Goal: Understand process/instructions: Learn about a topic

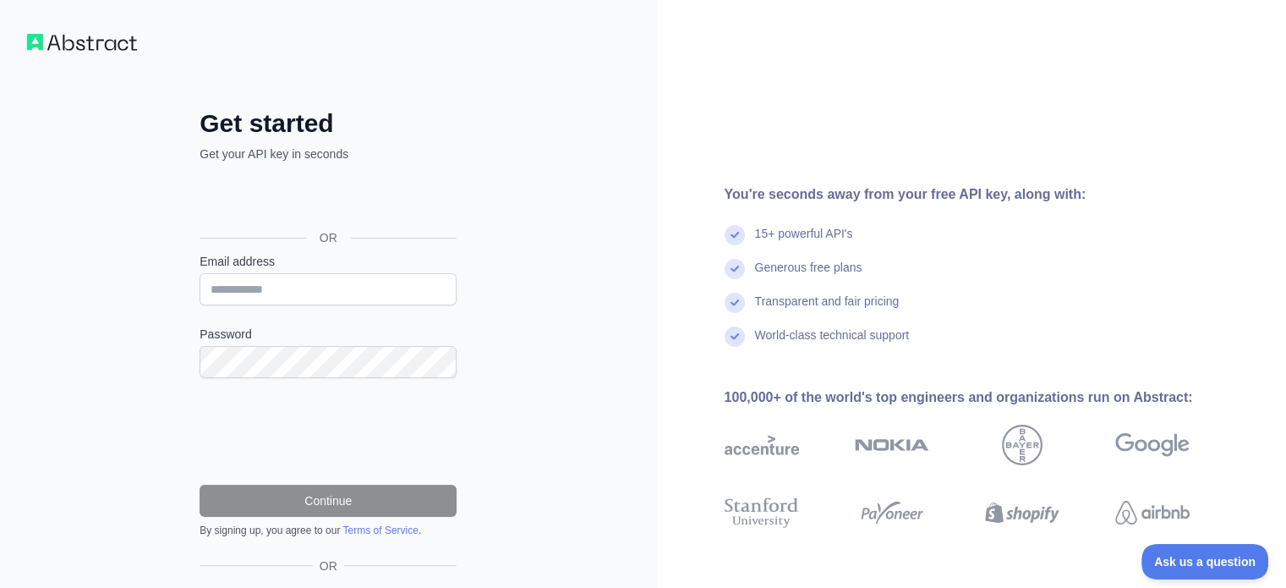
click at [279, 263] on label "Email address" at bounding box center [328, 261] width 257 height 17
click at [279, 273] on input "Email address" at bounding box center [328, 289] width 257 height 32
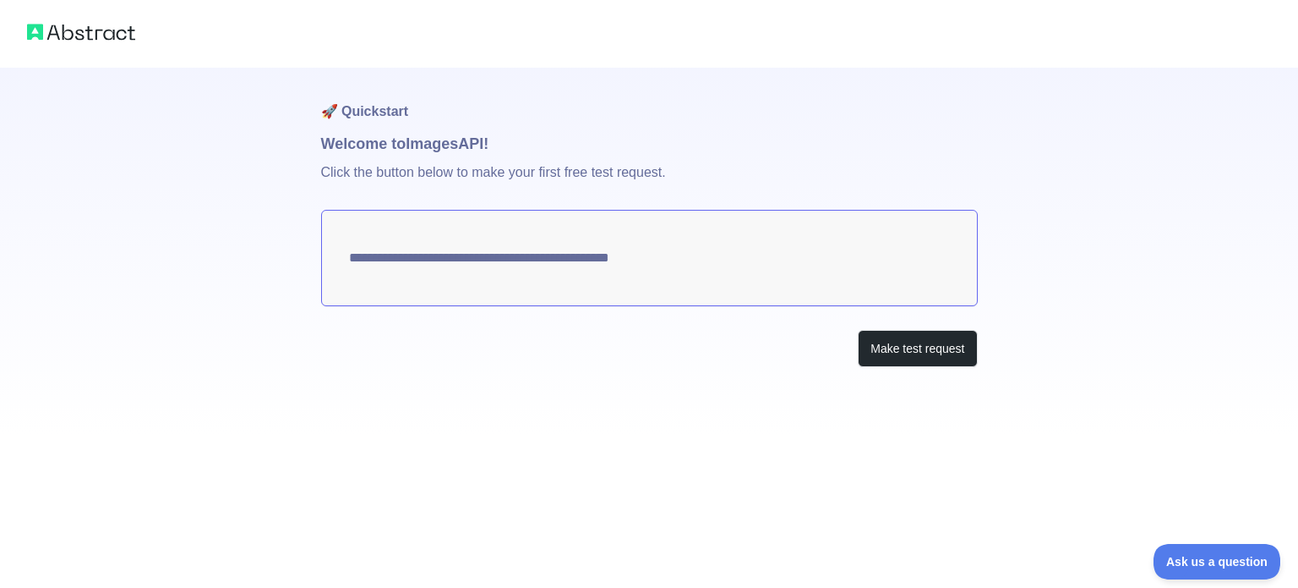
click at [453, 256] on textarea "**********" at bounding box center [649, 258] width 657 height 96
click at [871, 353] on button "Make test request" at bounding box center [917, 349] width 119 height 38
click at [511, 260] on textarea "**********" at bounding box center [649, 258] width 657 height 96
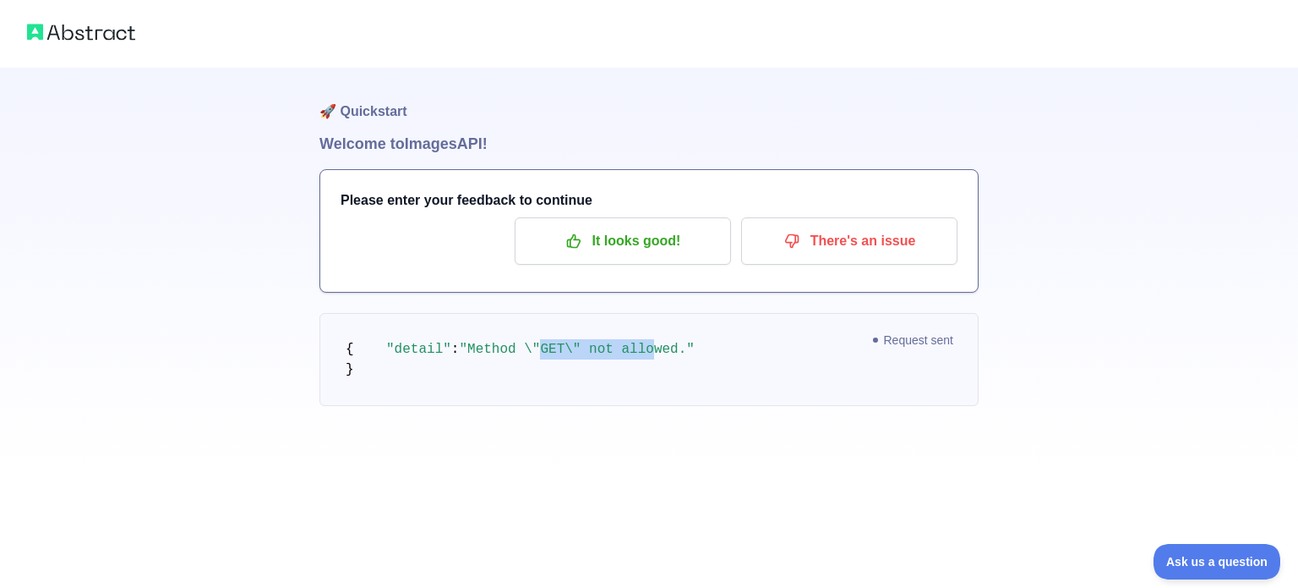
drag, startPoint x: 541, startPoint y: 375, endPoint x: 674, endPoint y: 374, distance: 132.7
click at [639, 357] on span ""Method \"GET\" not allowed."" at bounding box center [576, 349] width 235 height 15
click at [725, 374] on pre "{ "detail" : "Method \"GET\" not allowed." }" at bounding box center [649, 359] width 659 height 93
drag, startPoint x: 389, startPoint y: 178, endPoint x: 547, endPoint y: 202, distance: 160.0
click at [541, 202] on div "Please enter your feedback to continue It looks good! There's an issue" at bounding box center [649, 231] width 658 height 122
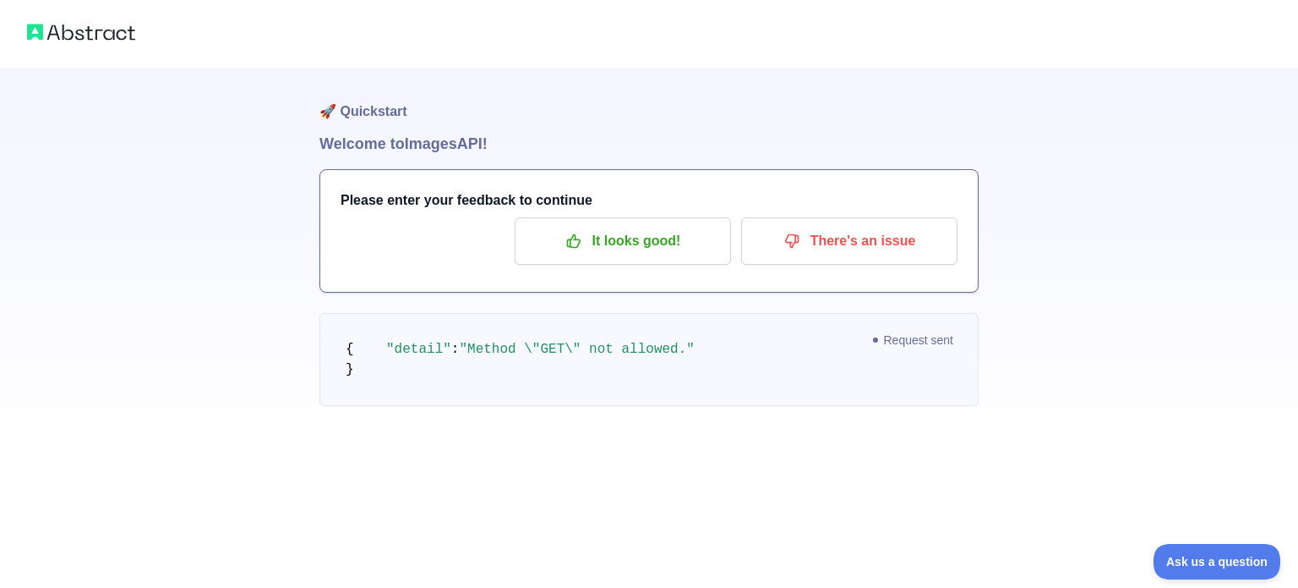
click at [607, 192] on h3 "Please enter your feedback to continue" at bounding box center [649, 200] width 617 height 20
drag, startPoint x: 365, startPoint y: 369, endPoint x: 675, endPoint y: 378, distance: 310.4
click at [581, 384] on pre "{ "detail" : "Method \"GET\" not allowed." }" at bounding box center [649, 359] width 659 height 93
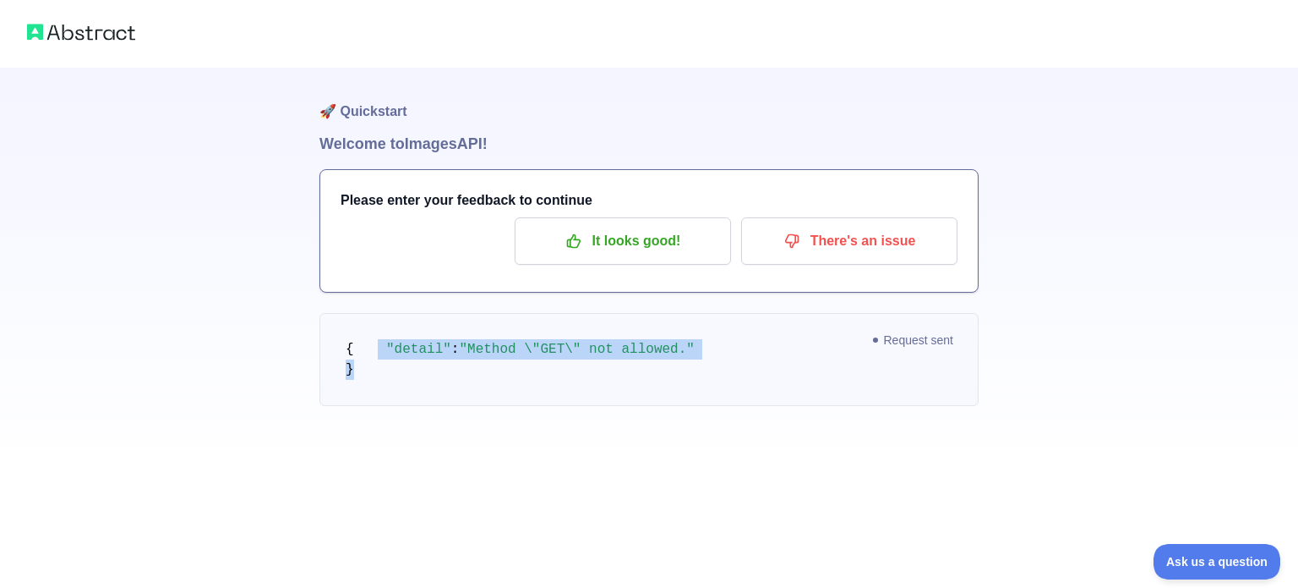
click at [696, 385] on pre "{ "detail" : "Method \"GET\" not allowed." }" at bounding box center [649, 359] width 659 height 93
click at [1065, 469] on div "🚀 Quickstart Welcome to Images API! Please enter your feedback to continue It l…" at bounding box center [649, 236] width 1298 height 473
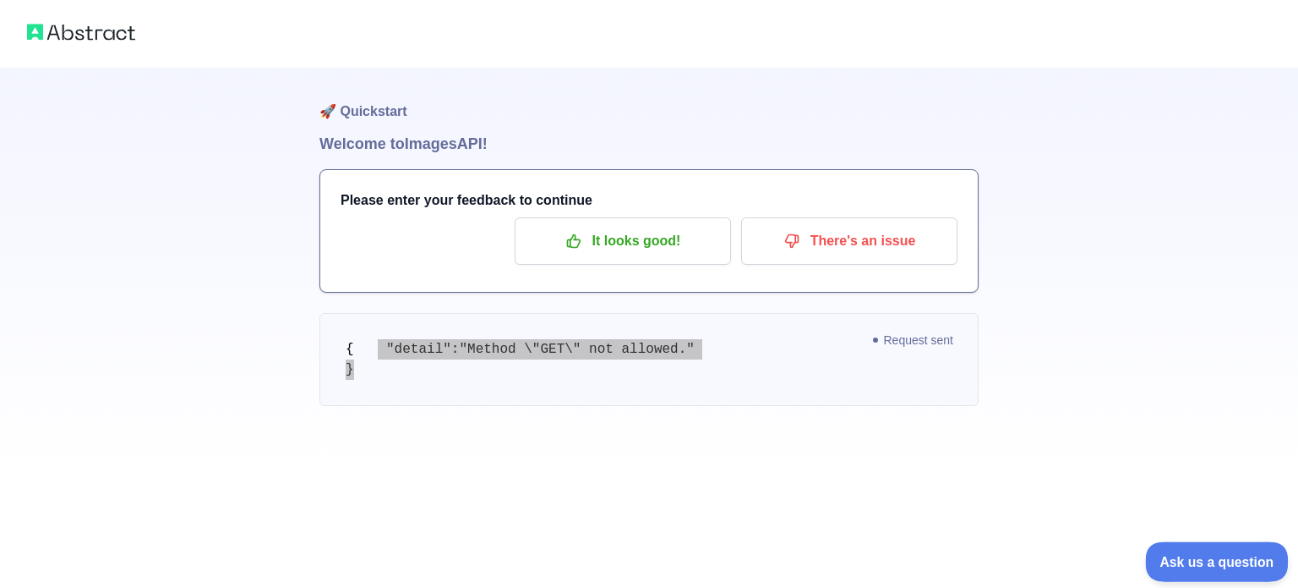
click at [1215, 563] on span "Ask us a question" at bounding box center [1208, 559] width 127 height 12
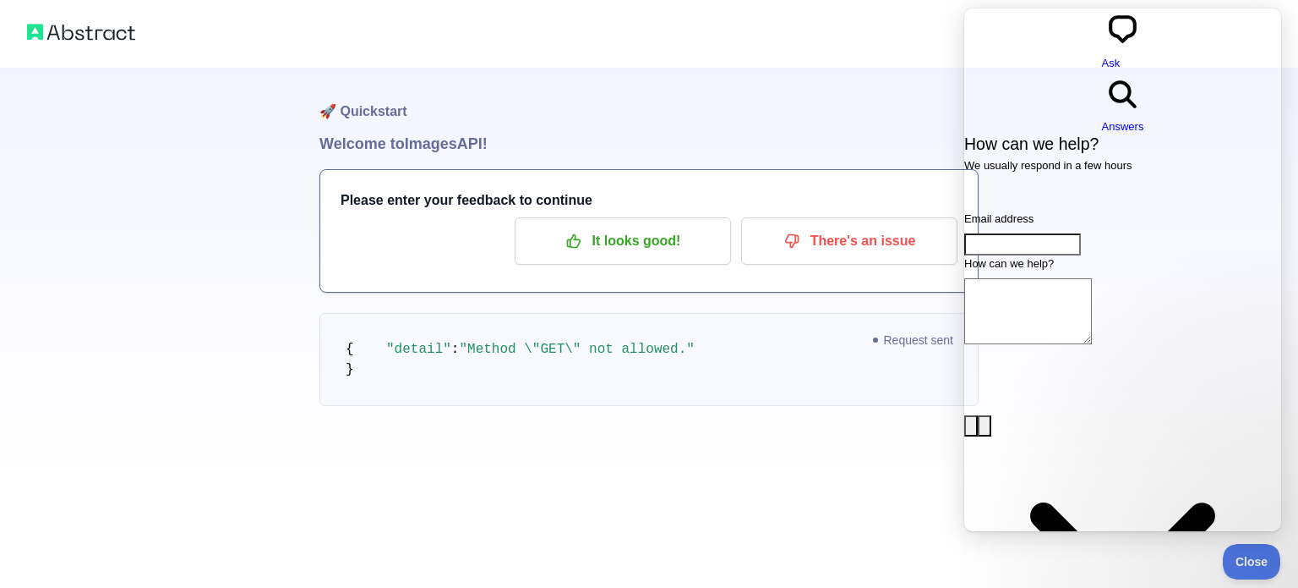
click at [827, 128] on h1 "🚀 Quickstart" at bounding box center [649, 100] width 659 height 64
click at [659, 94] on h1 "🚀 Quickstart" at bounding box center [649, 100] width 659 height 64
